Goal: Information Seeking & Learning: Learn about a topic

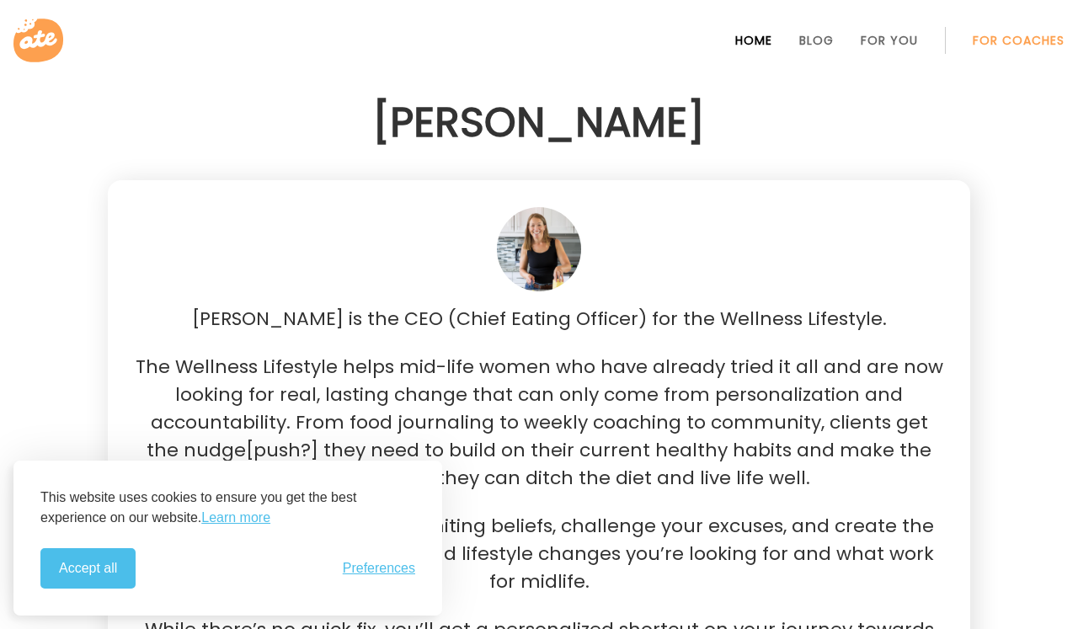
click at [749, 34] on link "Home" at bounding box center [753, 40] width 37 height 13
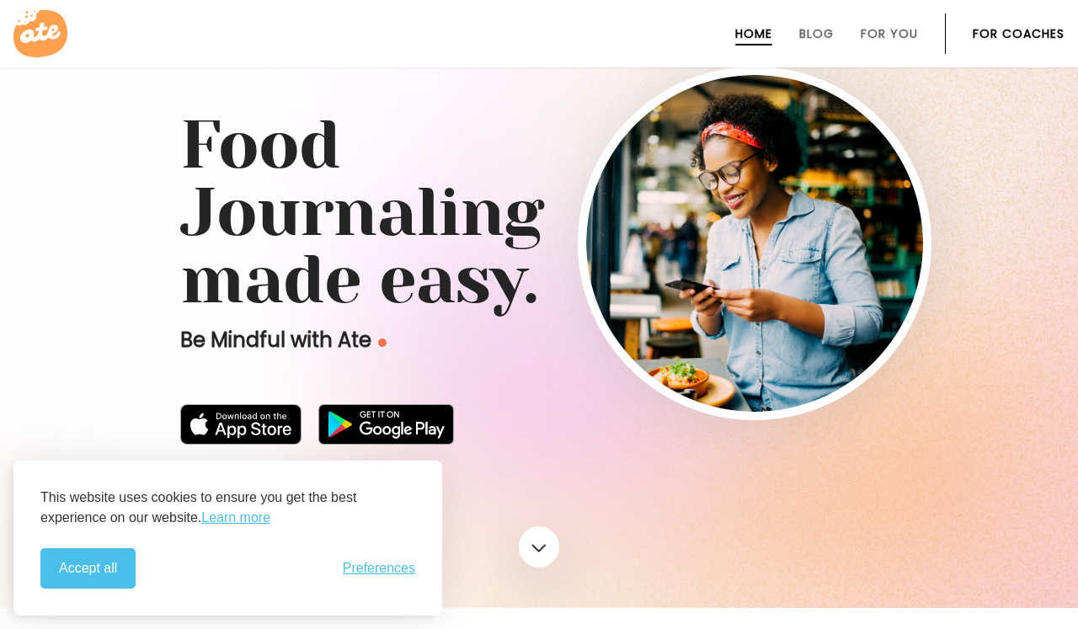
scroll to position [77, 0]
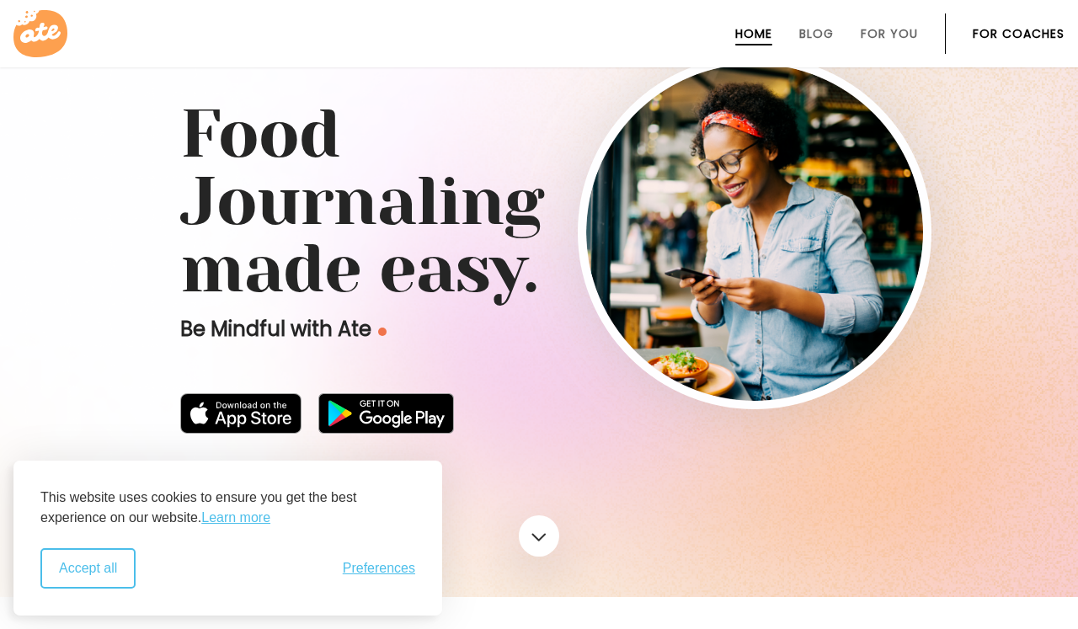
click at [75, 554] on button "Accept all" at bounding box center [87, 568] width 95 height 40
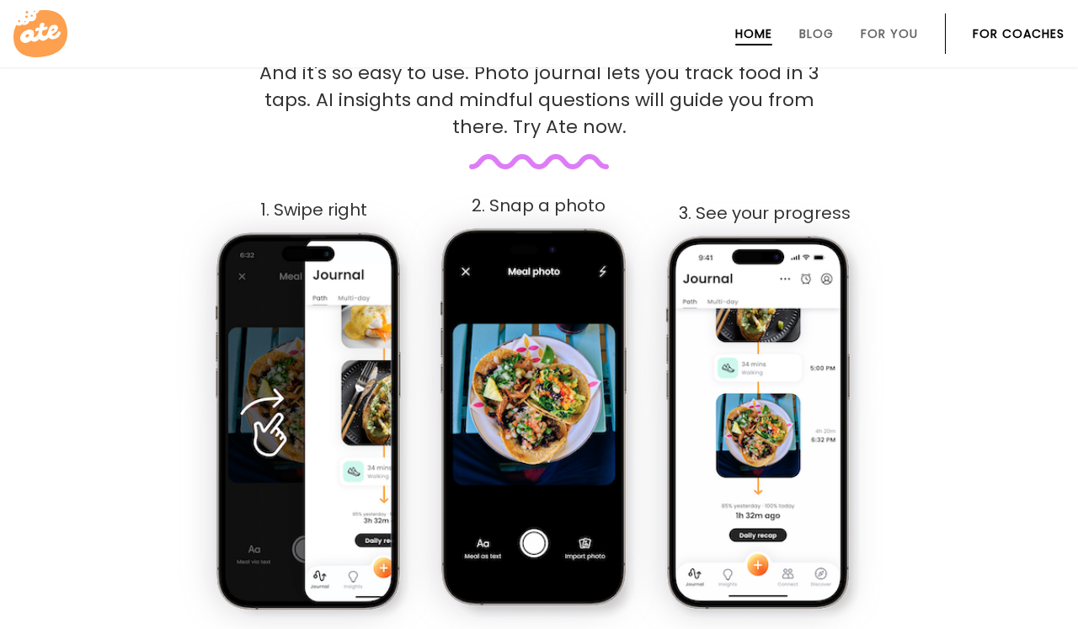
scroll to position [386, 0]
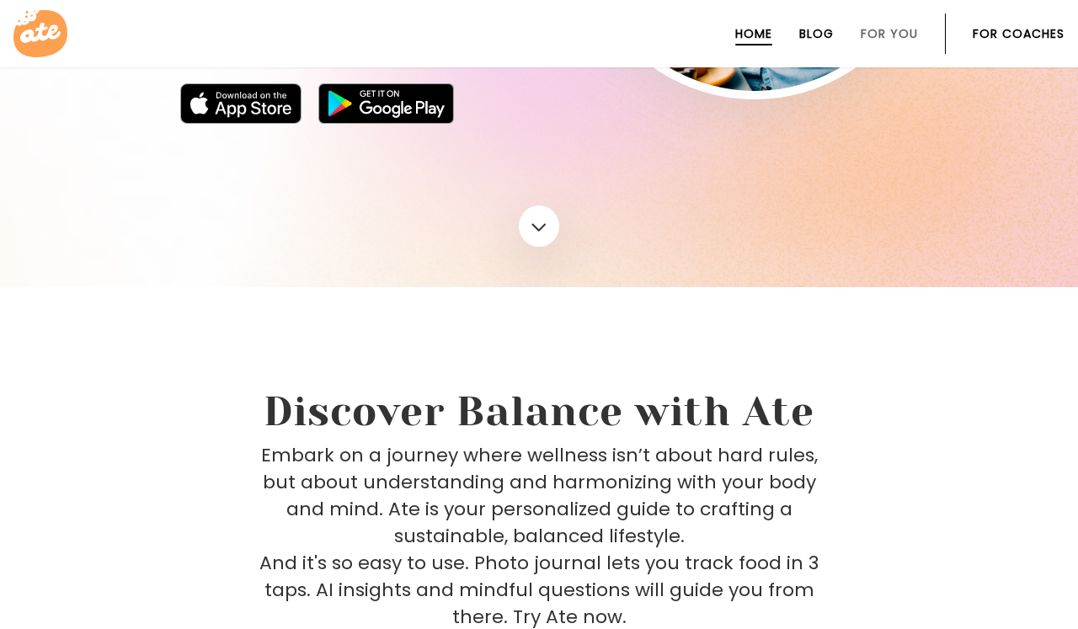
click at [827, 31] on link "Blog" at bounding box center [816, 33] width 35 height 13
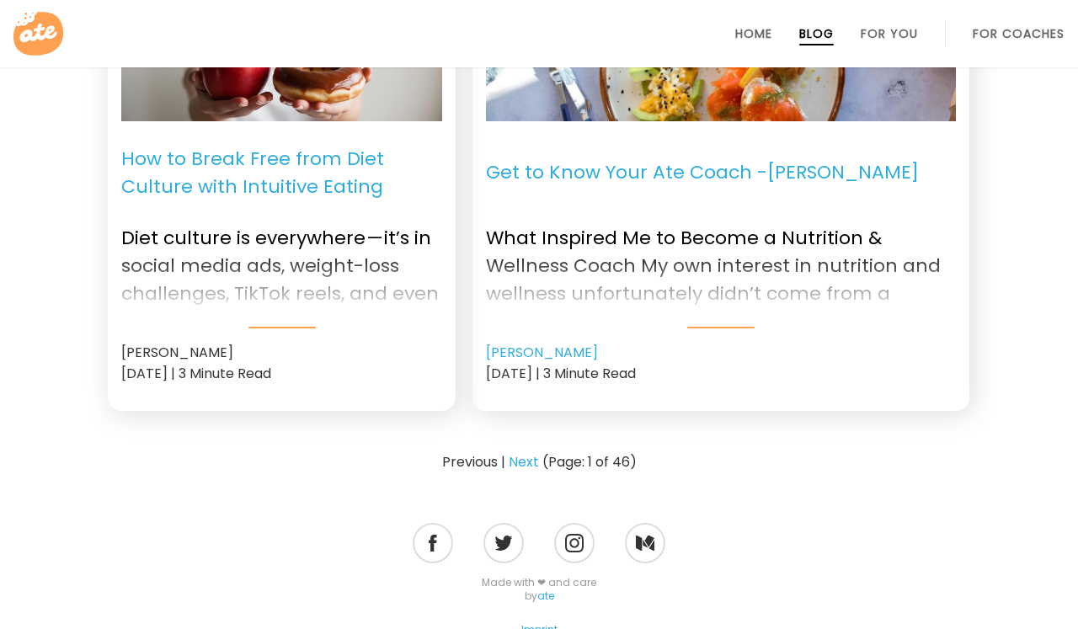
scroll to position [2156, 0]
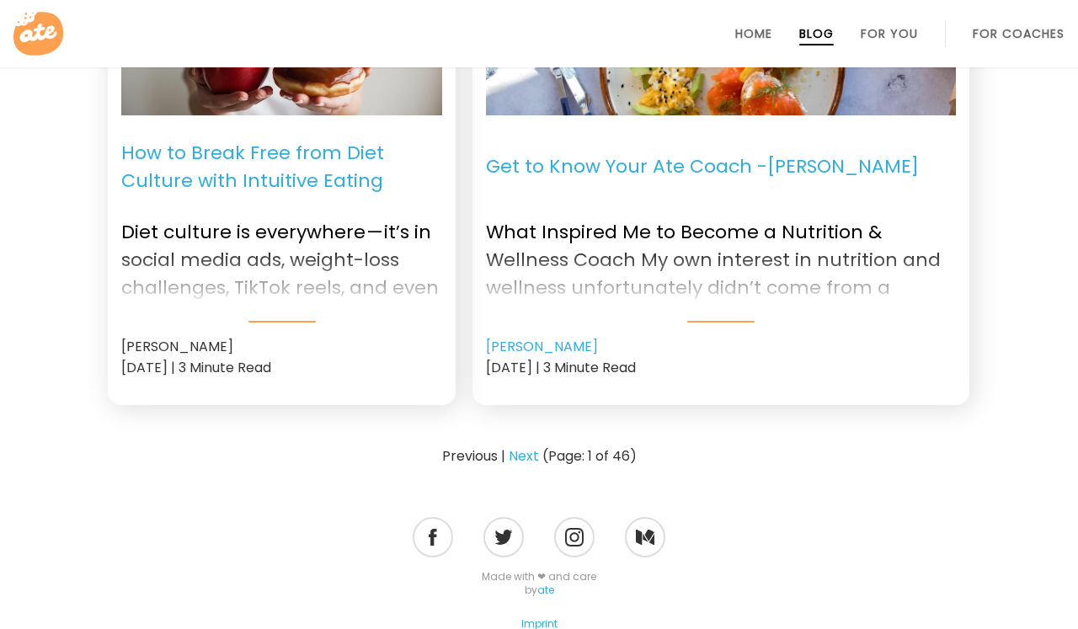
click at [703, 240] on div at bounding box center [721, 273] width 470 height 67
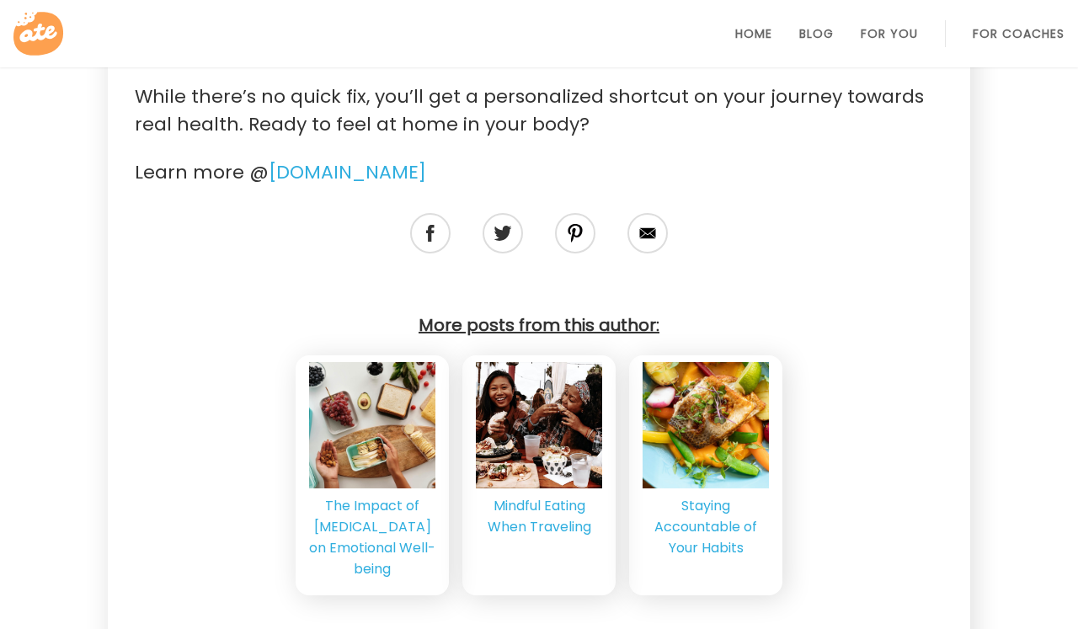
scroll to position [3999, 0]
click at [592, 316] on h4 "More posts from this author:" at bounding box center [539, 329] width 808 height 27
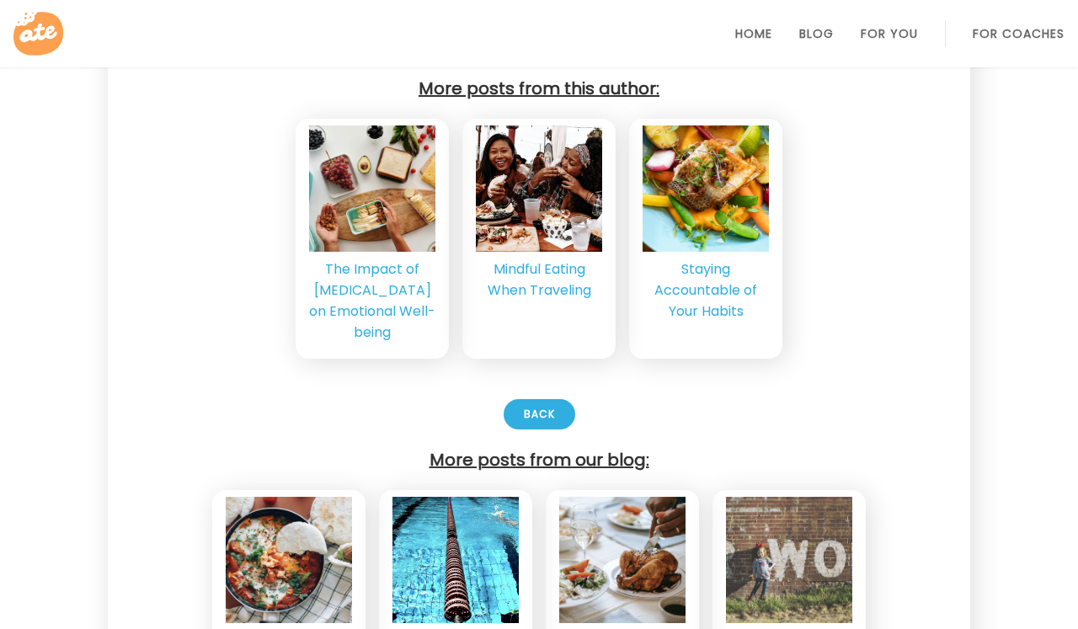
scroll to position [4555, 0]
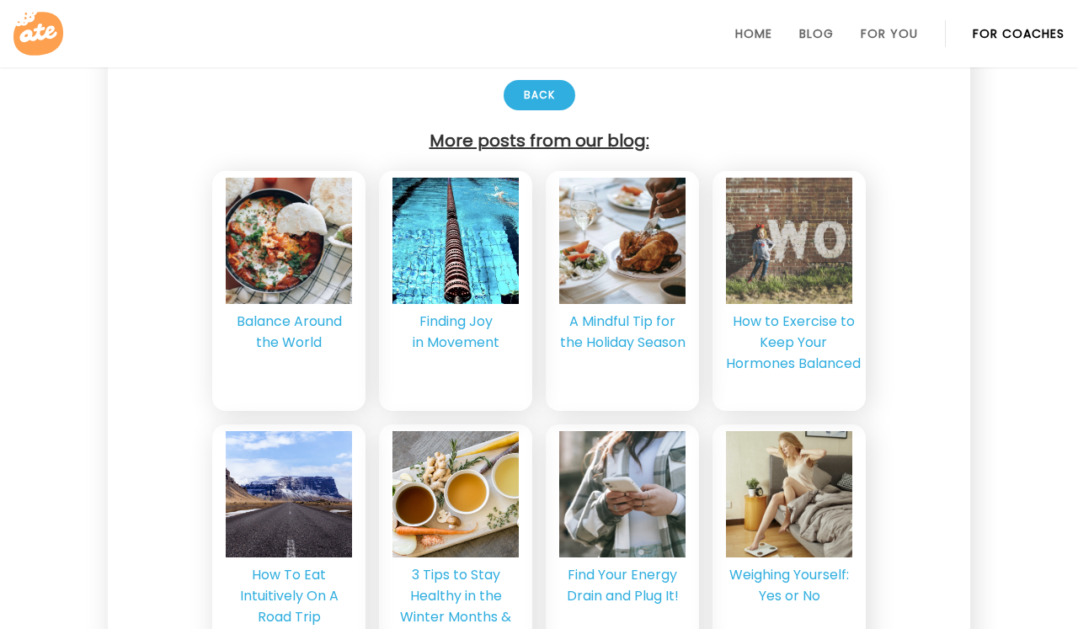
click at [1024, 29] on link "For Coaches" at bounding box center [1019, 33] width 92 height 13
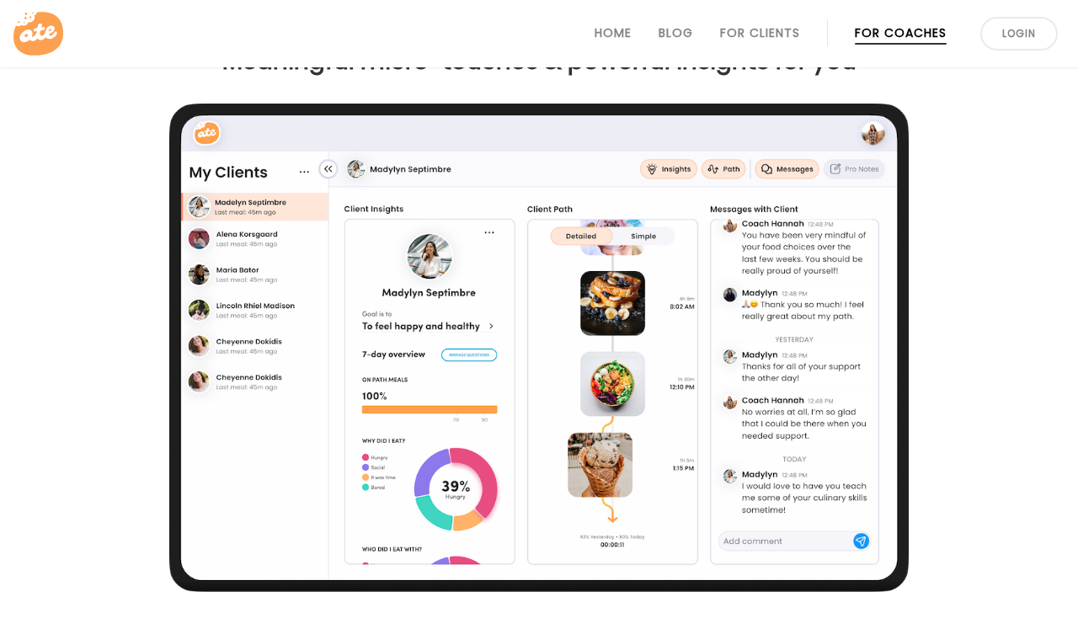
scroll to position [1388, 0]
